Goal: Transaction & Acquisition: Subscribe to service/newsletter

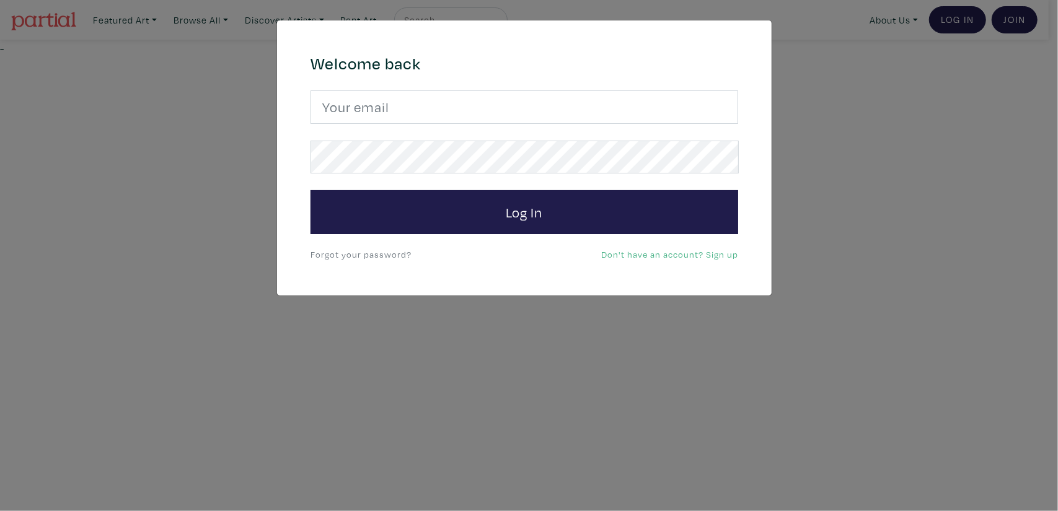
click at [114, 37] on div "× 664c6a6d6e3476504e6b79362f4172494552756f694733386b666278545363695a485979654c4…" at bounding box center [529, 255] width 1058 height 511
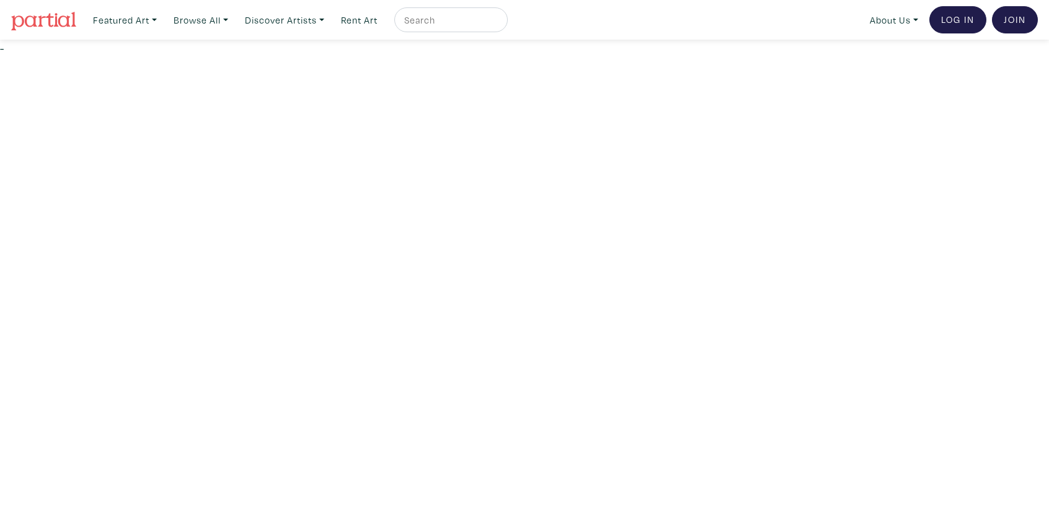
click at [38, 24] on img at bounding box center [43, 21] width 65 height 19
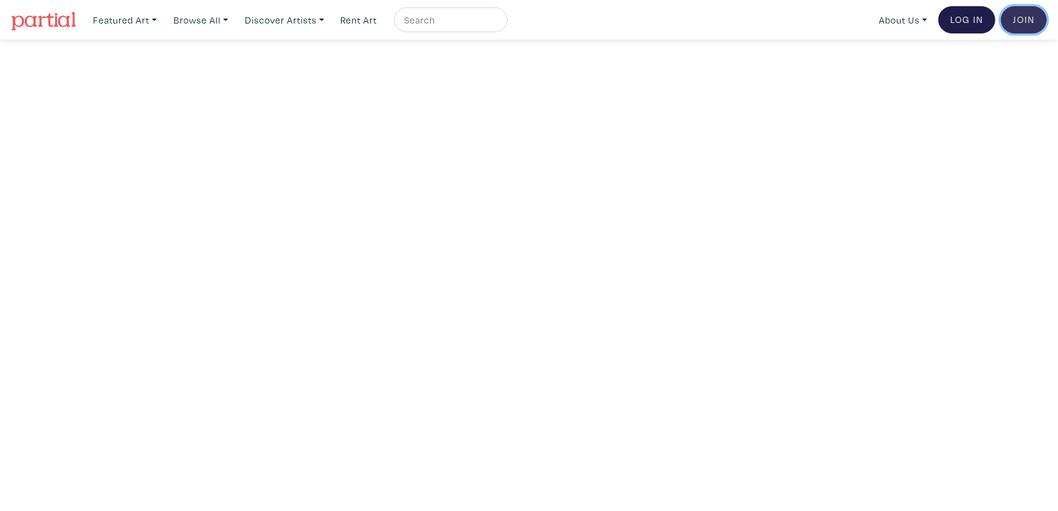
click at [1010, 20] on link "Join the Community" at bounding box center [1024, 19] width 46 height 27
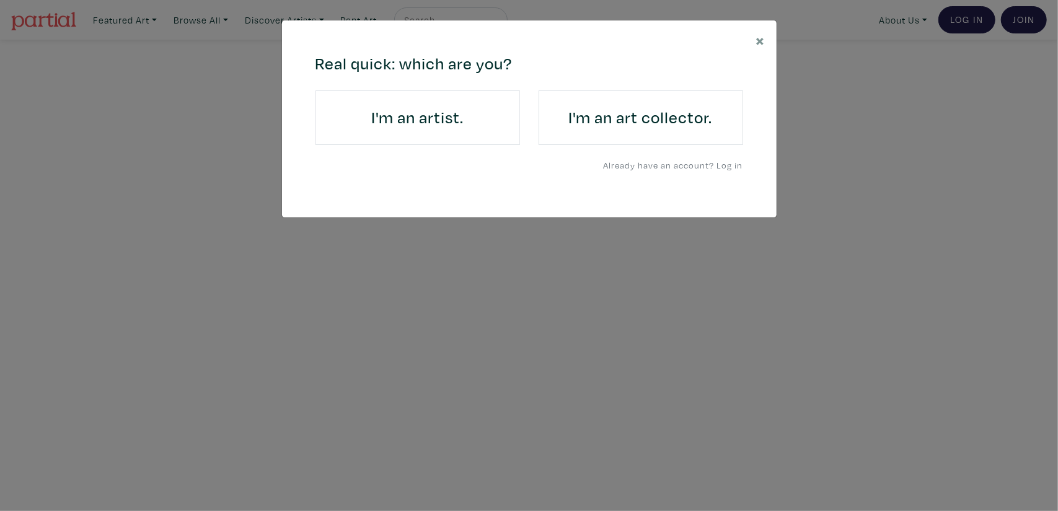
click at [412, 108] on h4 "I'm an artist." at bounding box center [418, 118] width 170 height 20
